Goal: Navigation & Orientation: Find specific page/section

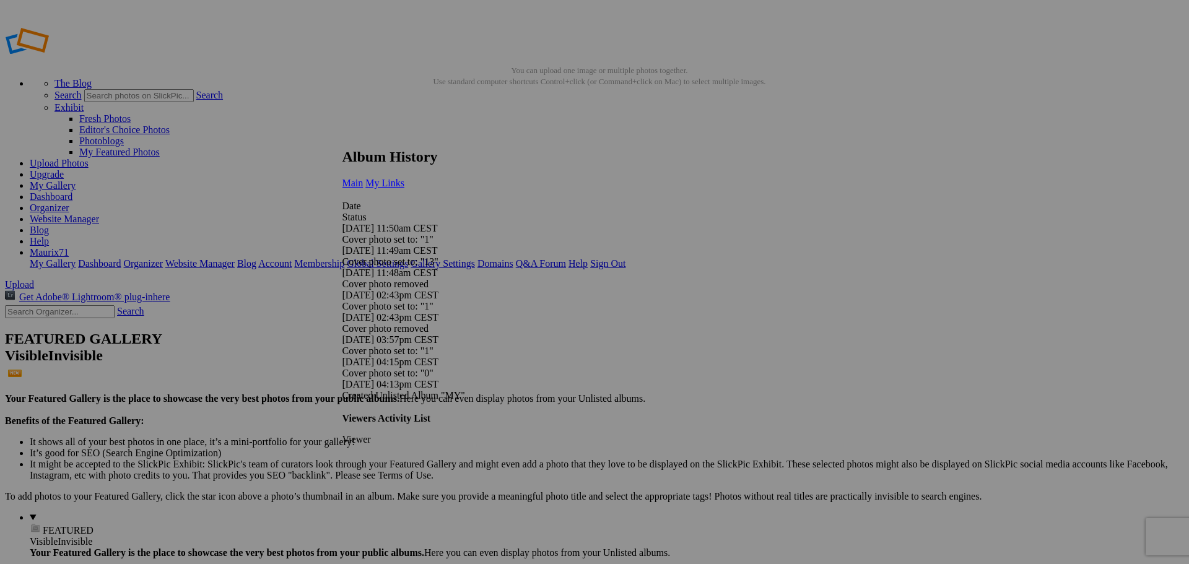
click at [404, 178] on span "My Links" at bounding box center [384, 183] width 39 height 11
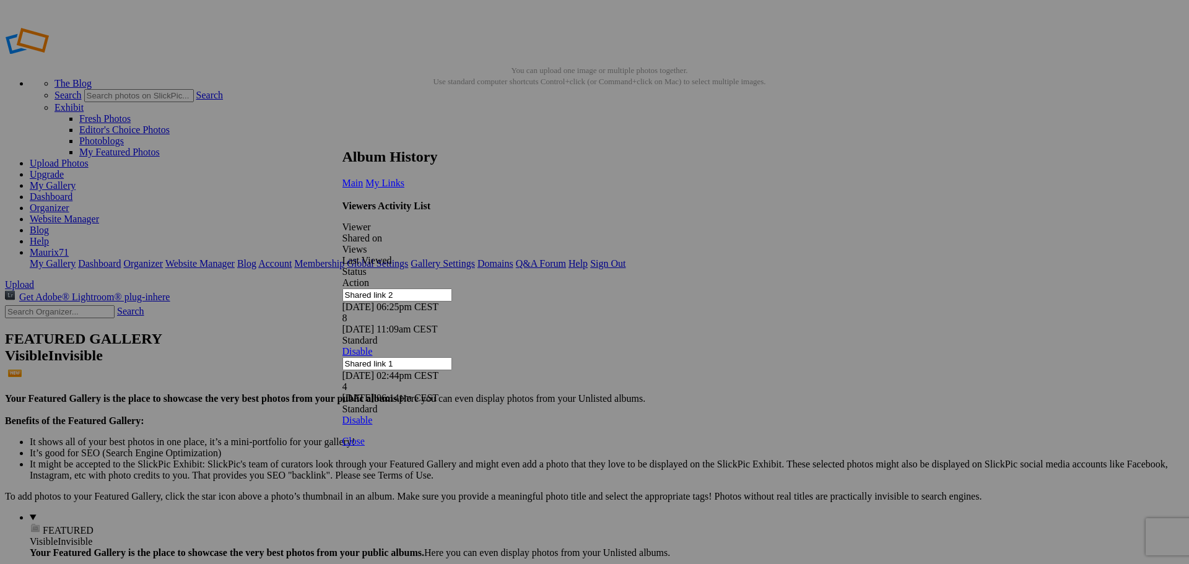
click at [342, 137] on link at bounding box center [342, 137] width 0 height 0
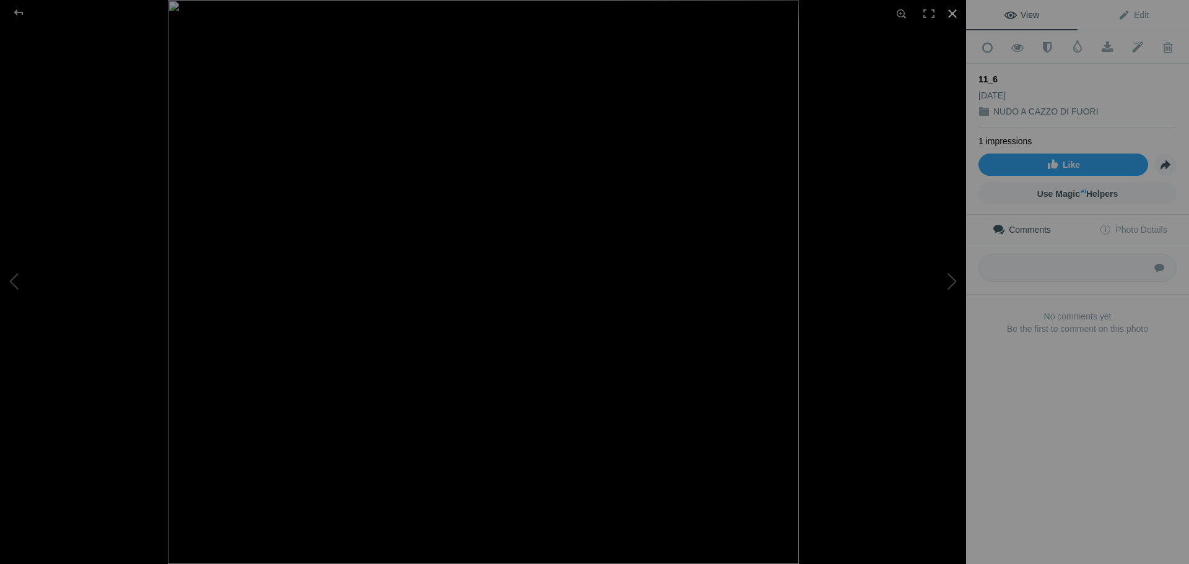
click at [955, 14] on div at bounding box center [952, 13] width 27 height 27
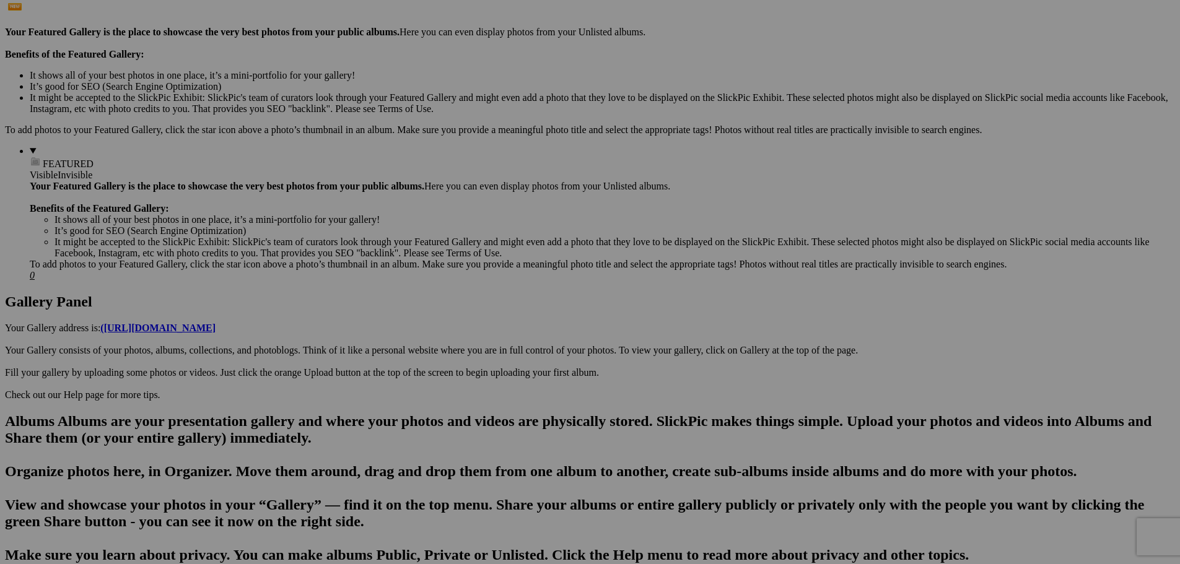
scroll to position [330, 0]
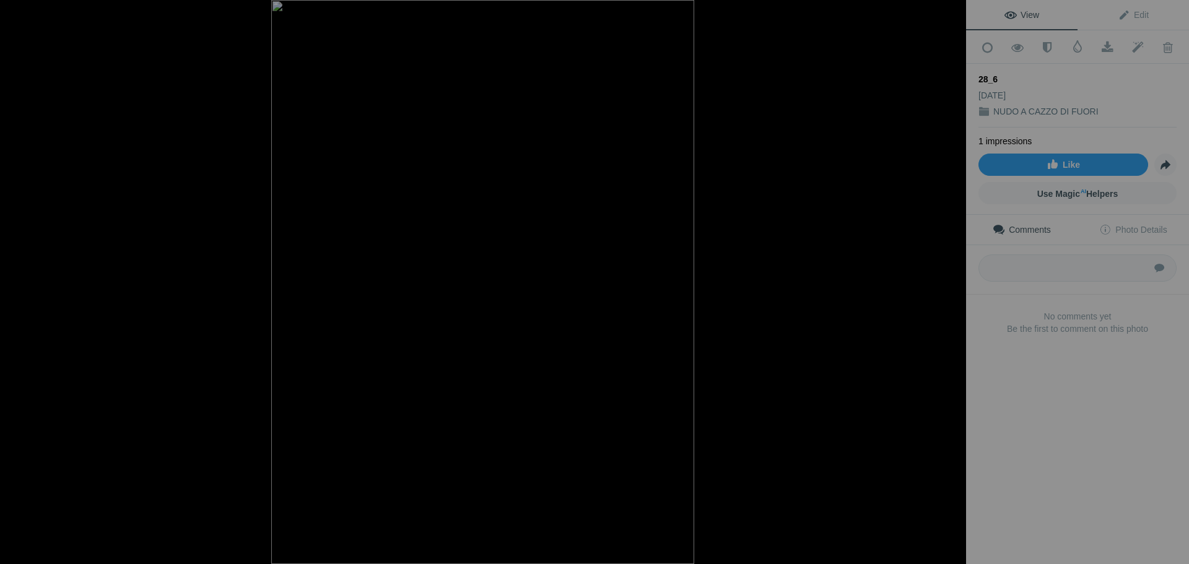
click at [949, 12] on div at bounding box center [952, 13] width 27 height 27
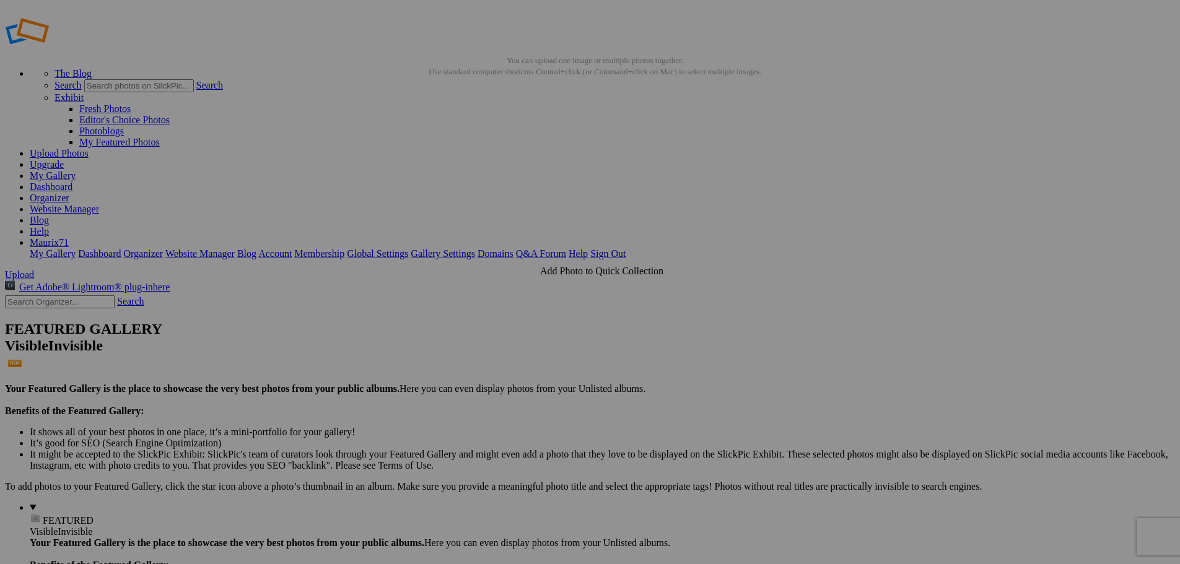
scroll to position [0, 0]
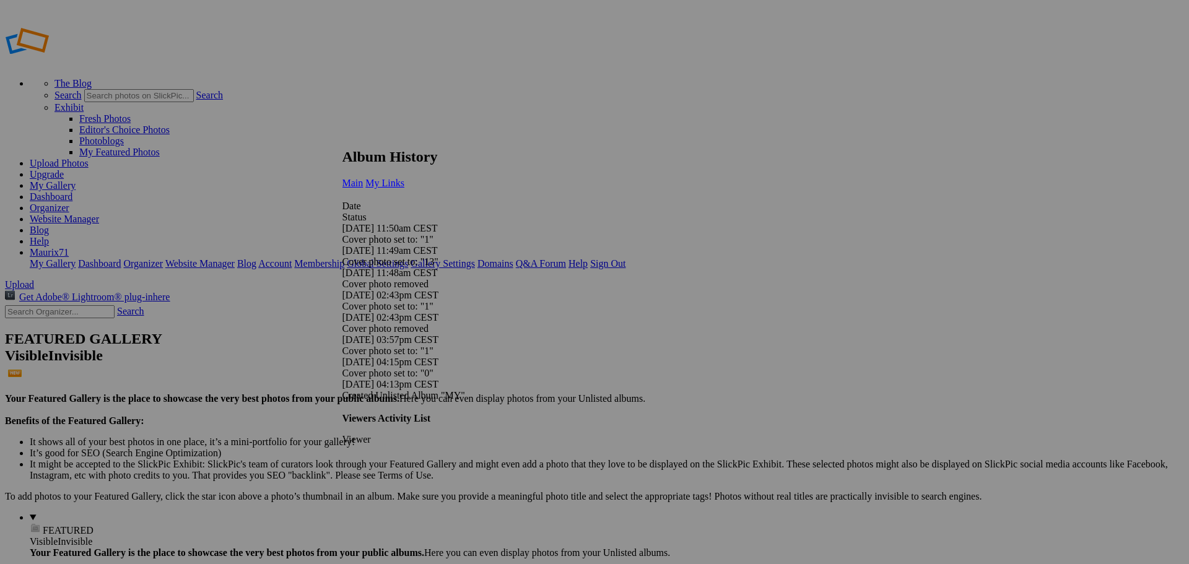
click at [404, 178] on link "My Links" at bounding box center [384, 183] width 39 height 11
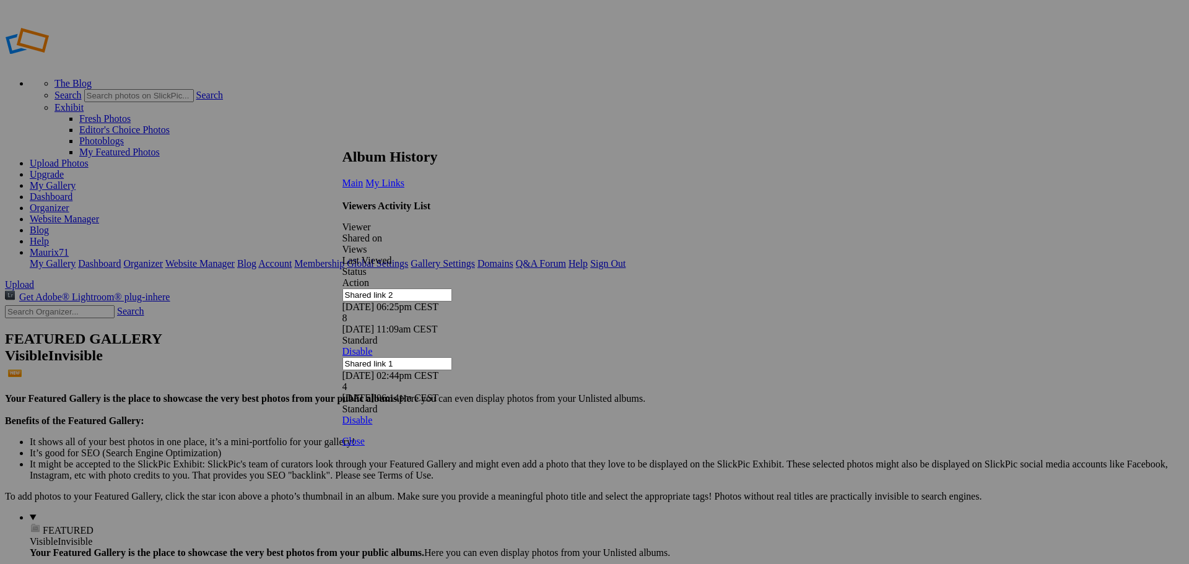
click at [838, 149] on div "Album History Main My Links Date Status 10/13/25 11:50am CEST Cover photo set t…" at bounding box center [589, 287] width 495 height 277
click at [834, 149] on h2 "Album History" at bounding box center [589, 157] width 495 height 17
click at [838, 149] on div "Album History Main My Links Date Status 10/13/25 11:50am CEST Cover photo set t…" at bounding box center [589, 287] width 495 height 277
click at [342, 137] on link at bounding box center [342, 137] width 0 height 0
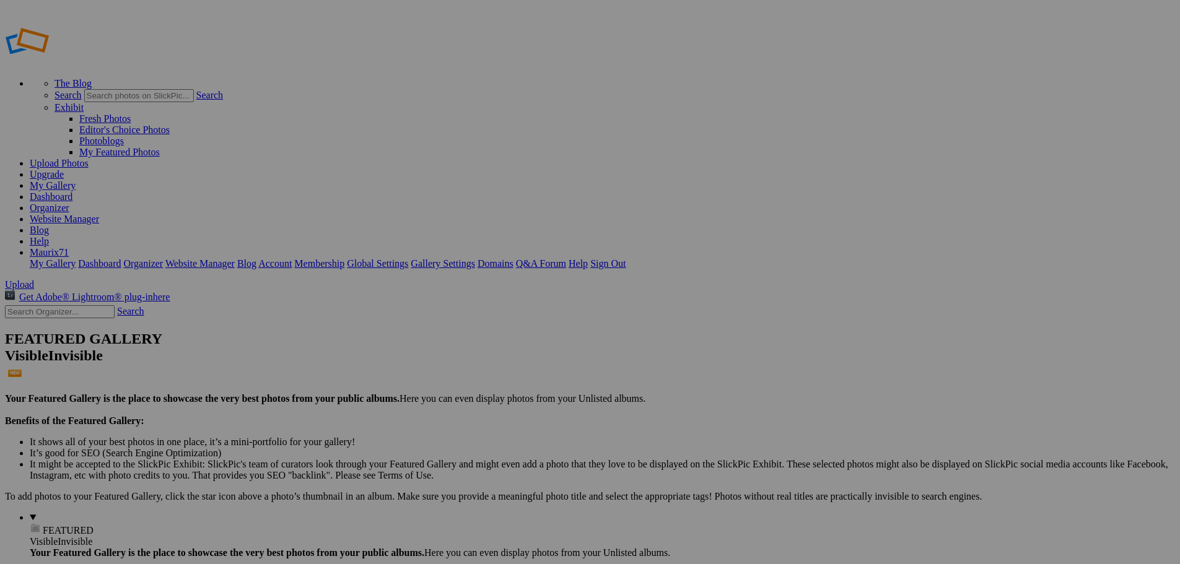
click at [72, 191] on link "Dashboard" at bounding box center [51, 196] width 43 height 11
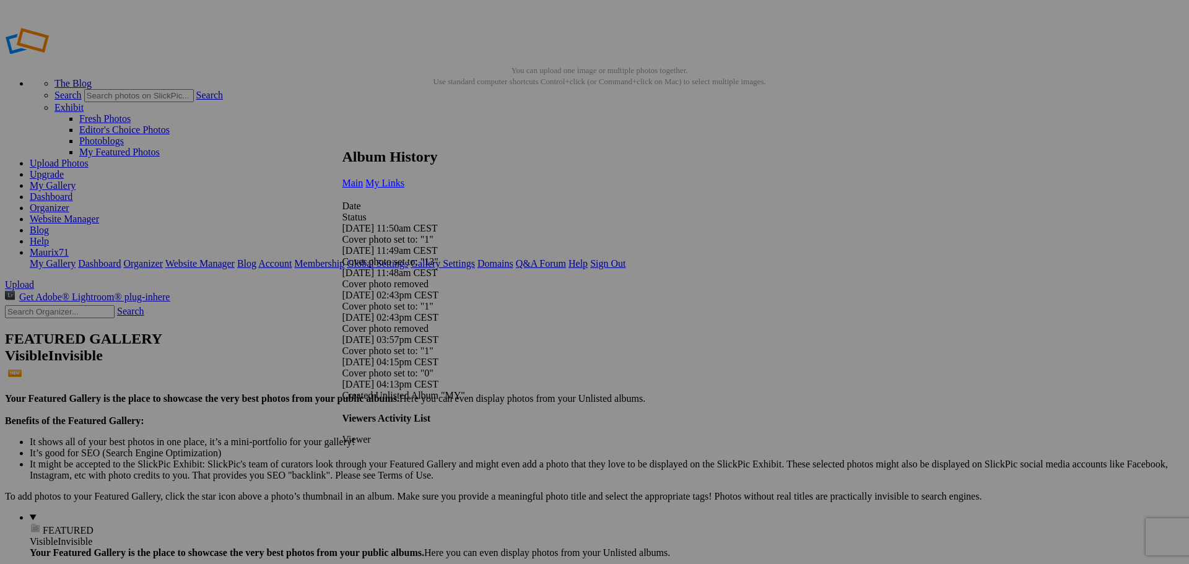
click at [404, 178] on span "My Links" at bounding box center [384, 183] width 39 height 11
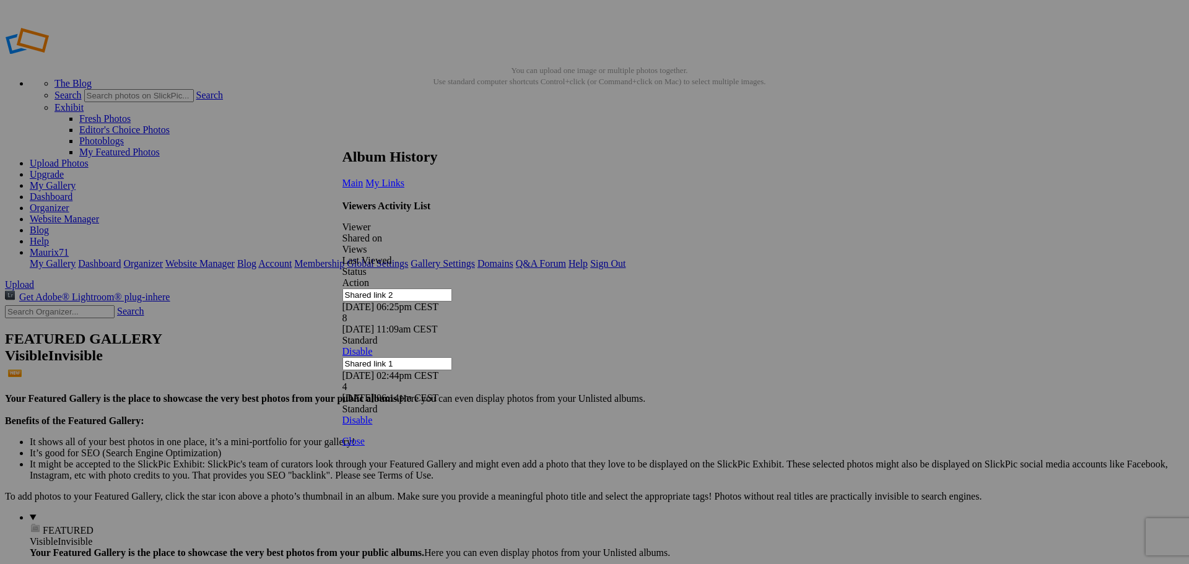
click at [342, 137] on link at bounding box center [342, 137] width 0 height 0
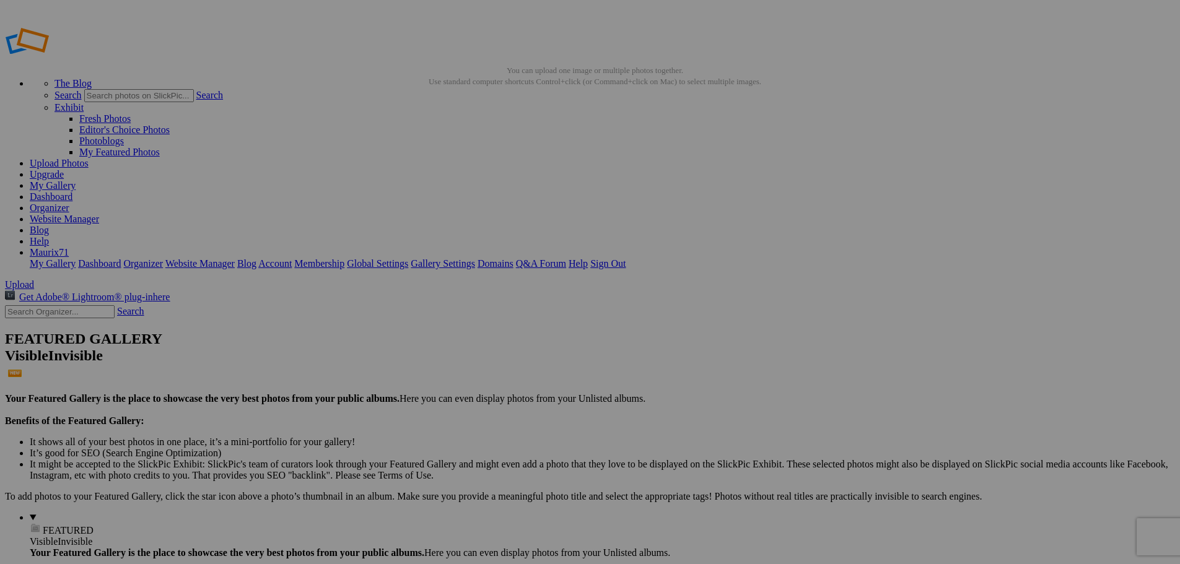
click at [72, 191] on link "Dashboard" at bounding box center [51, 196] width 43 height 11
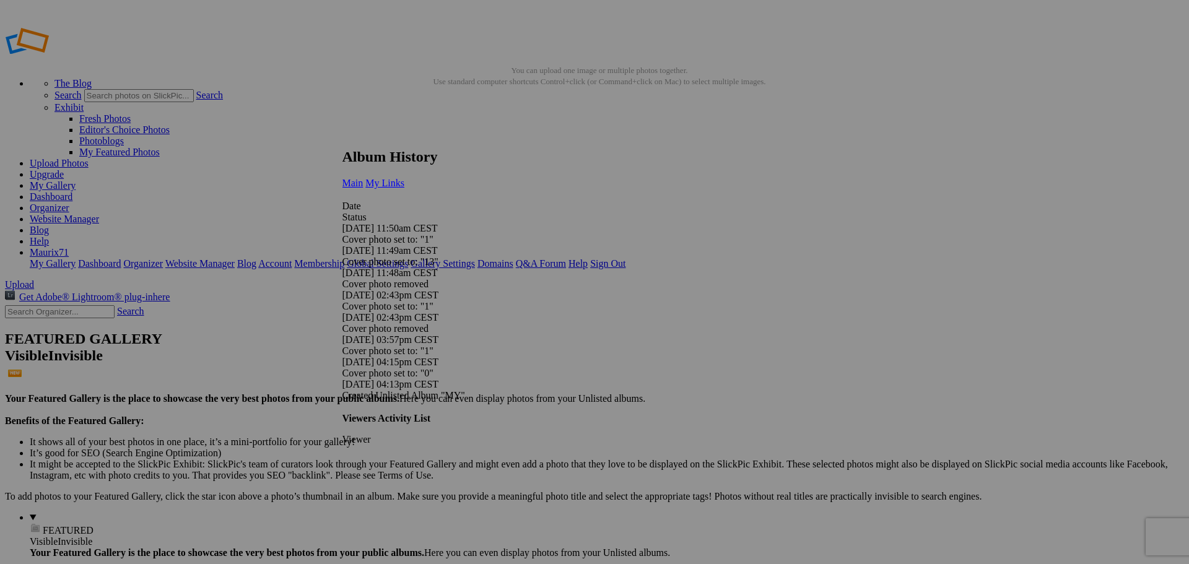
click at [404, 178] on span "My Links" at bounding box center [384, 183] width 39 height 11
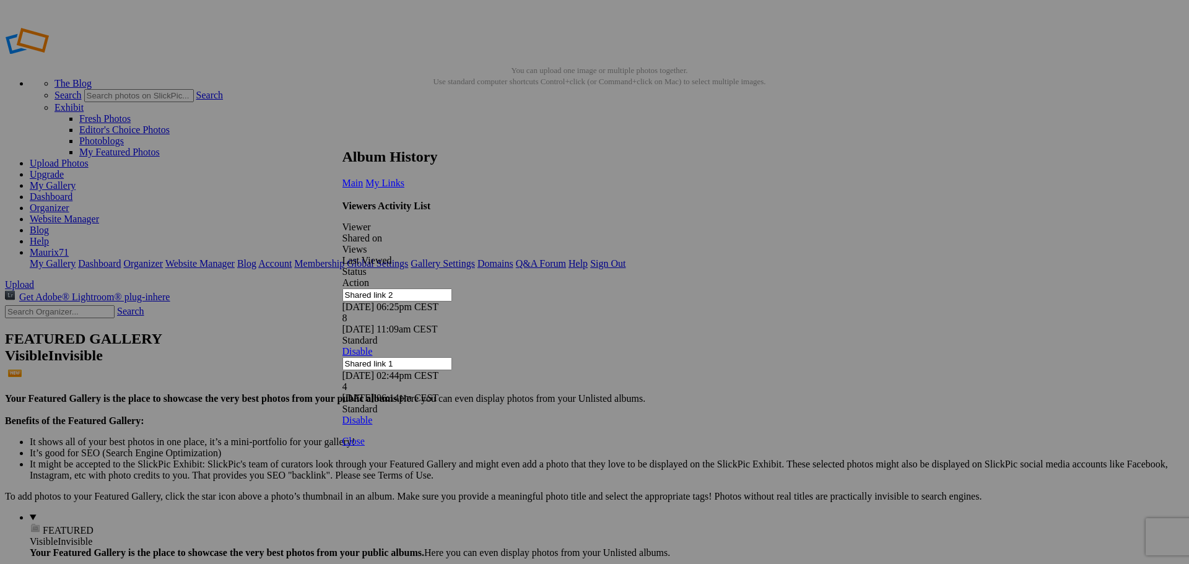
click at [342, 137] on link at bounding box center [342, 137] width 0 height 0
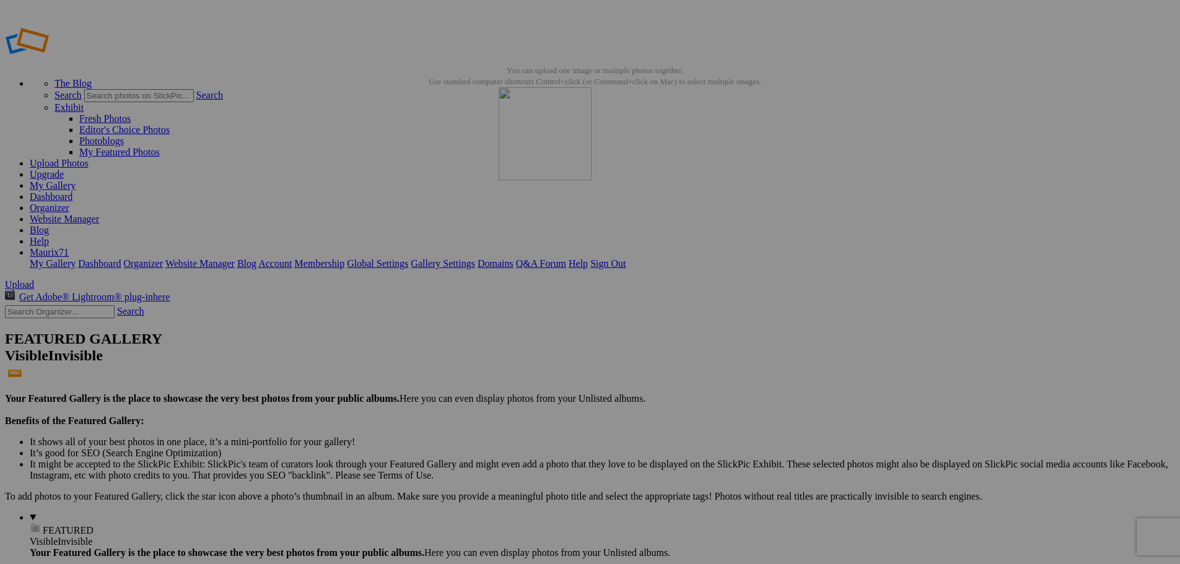
drag, startPoint x: 695, startPoint y: 181, endPoint x: 669, endPoint y: 136, distance: 52.7
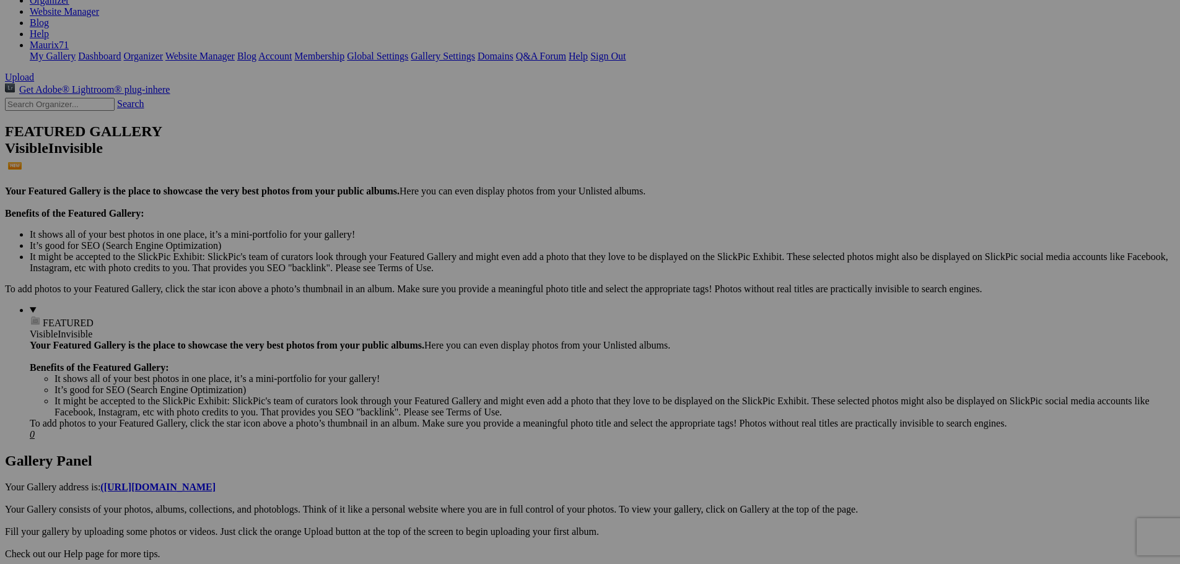
scroll to position [310, 0]
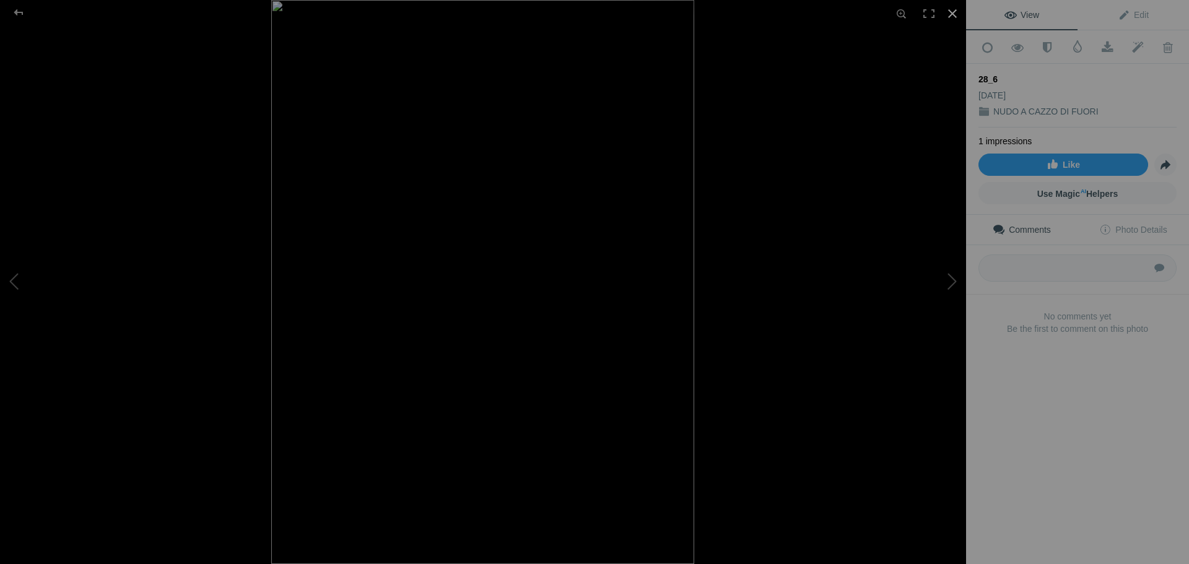
click at [953, 10] on div at bounding box center [952, 13] width 27 height 27
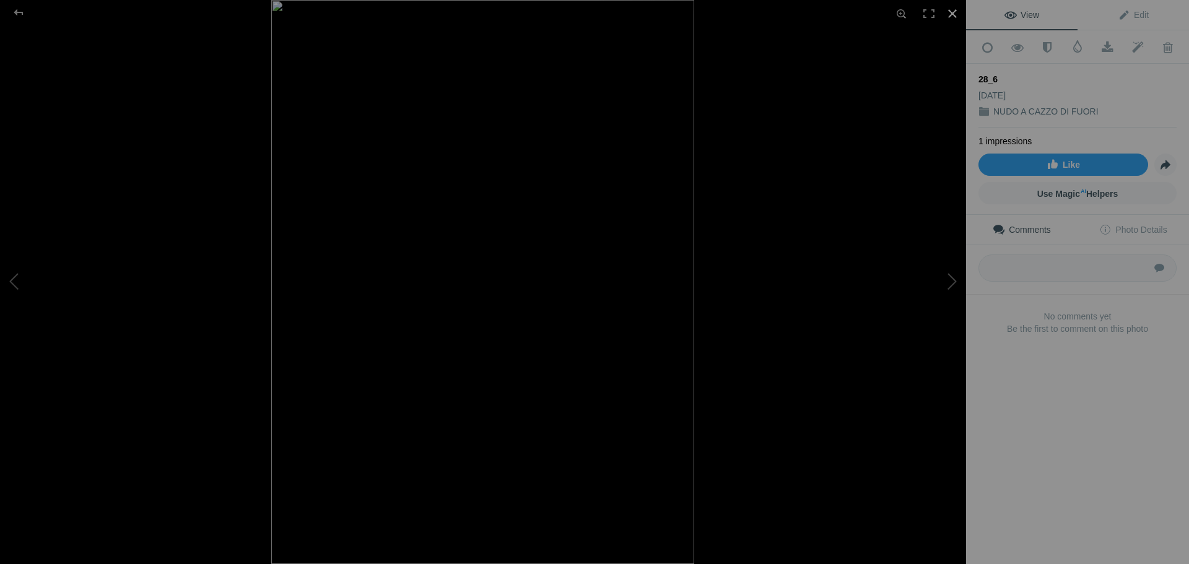
click at [954, 9] on div at bounding box center [952, 13] width 27 height 27
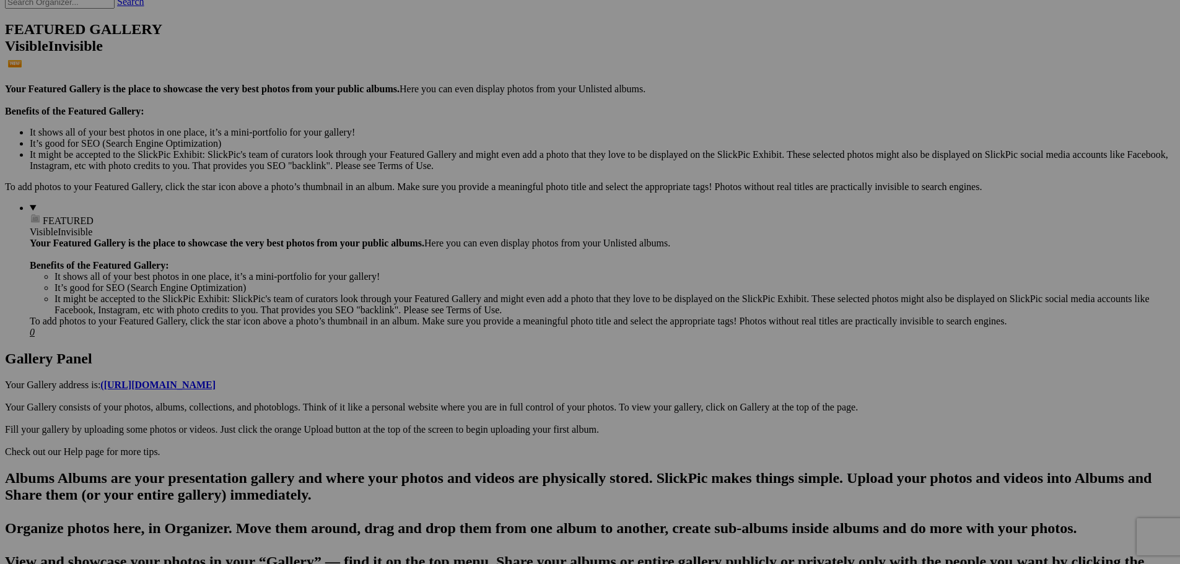
scroll to position [0, 0]
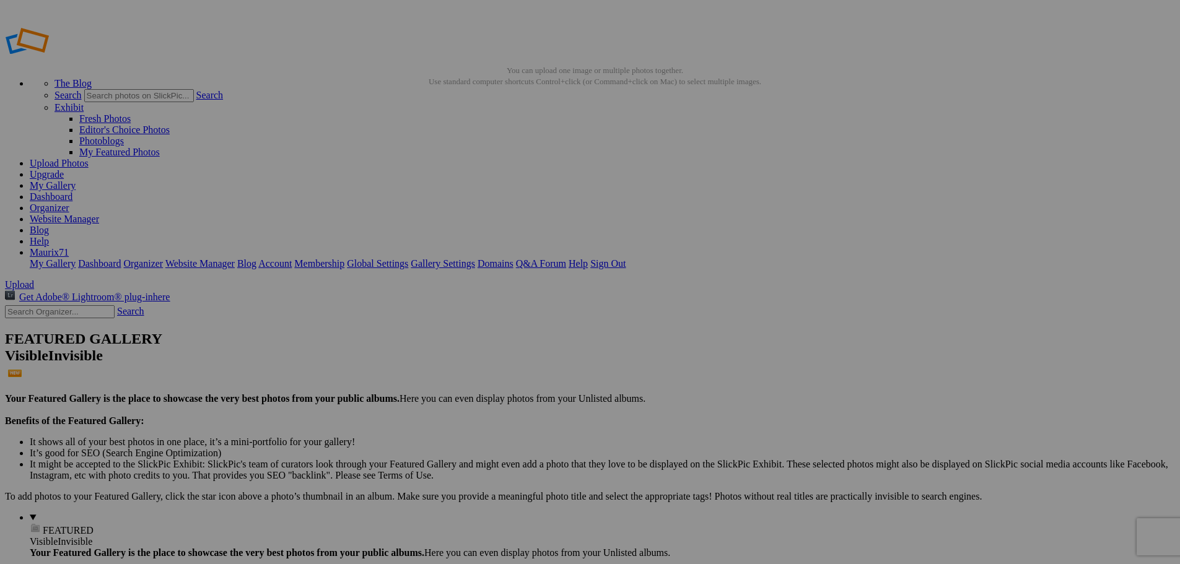
drag, startPoint x: 0, startPoint y: 0, endPoint x: 84, endPoint y: 188, distance: 205.7
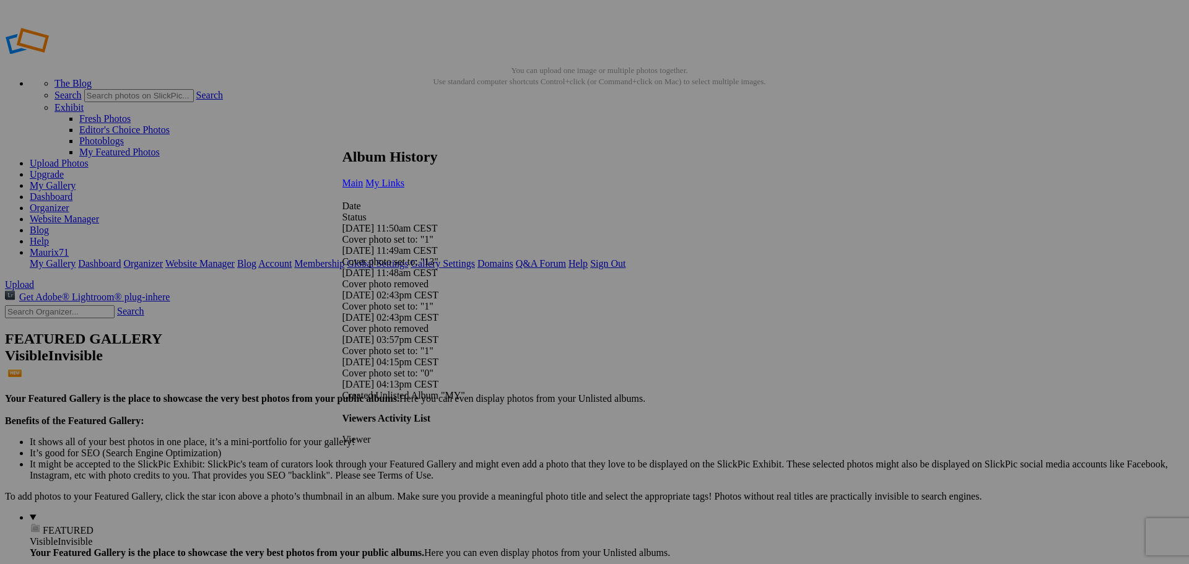
click at [404, 178] on span "My Links" at bounding box center [384, 183] width 39 height 11
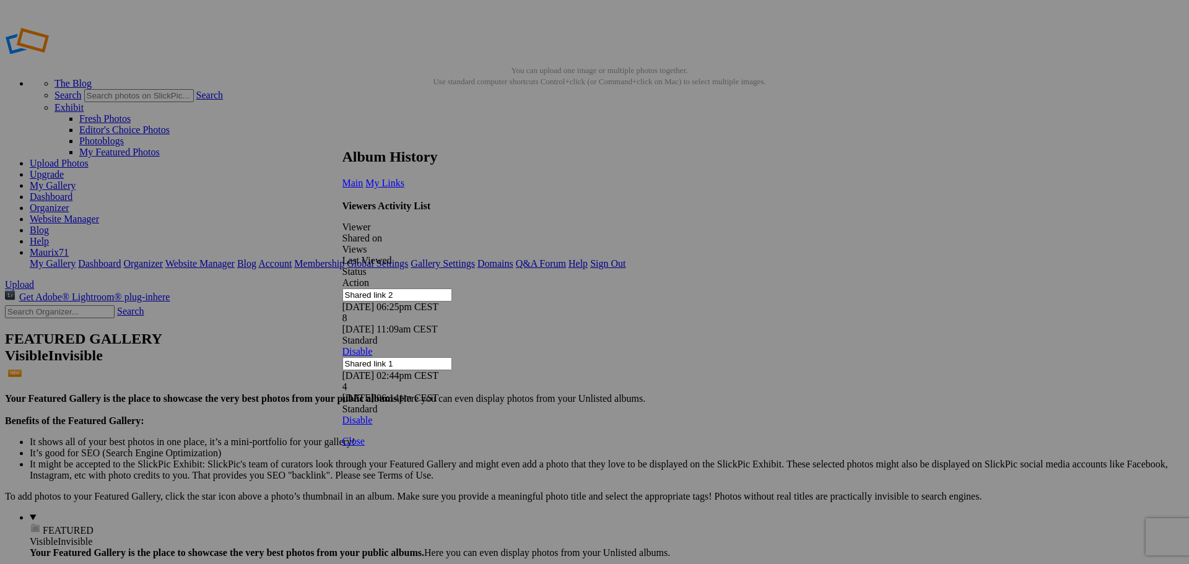
click at [342, 137] on link at bounding box center [342, 137] width 0 height 0
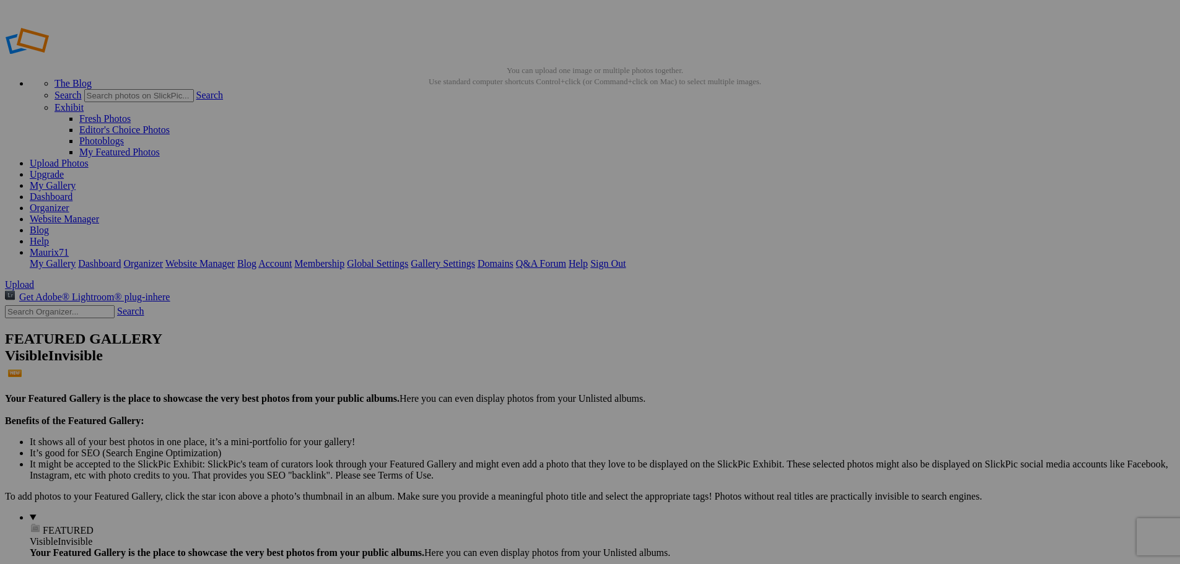
click at [72, 191] on link "Dashboard" at bounding box center [51, 196] width 43 height 11
